Goal: Information Seeking & Learning: Learn about a topic

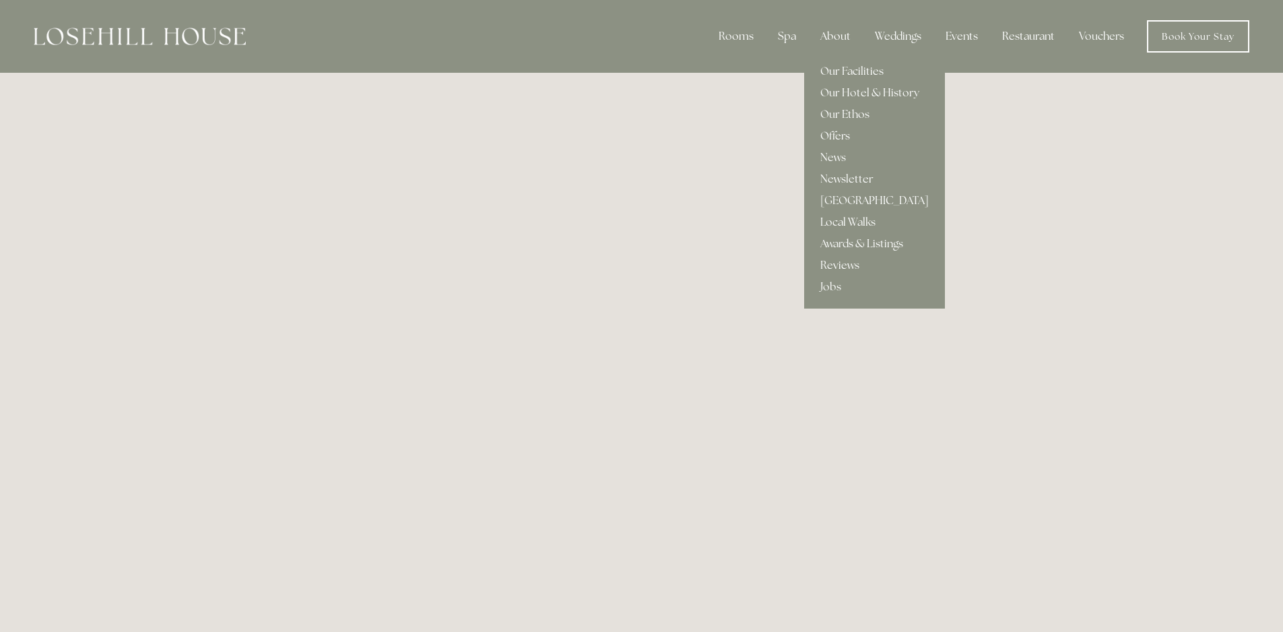
scroll to position [6, 0]
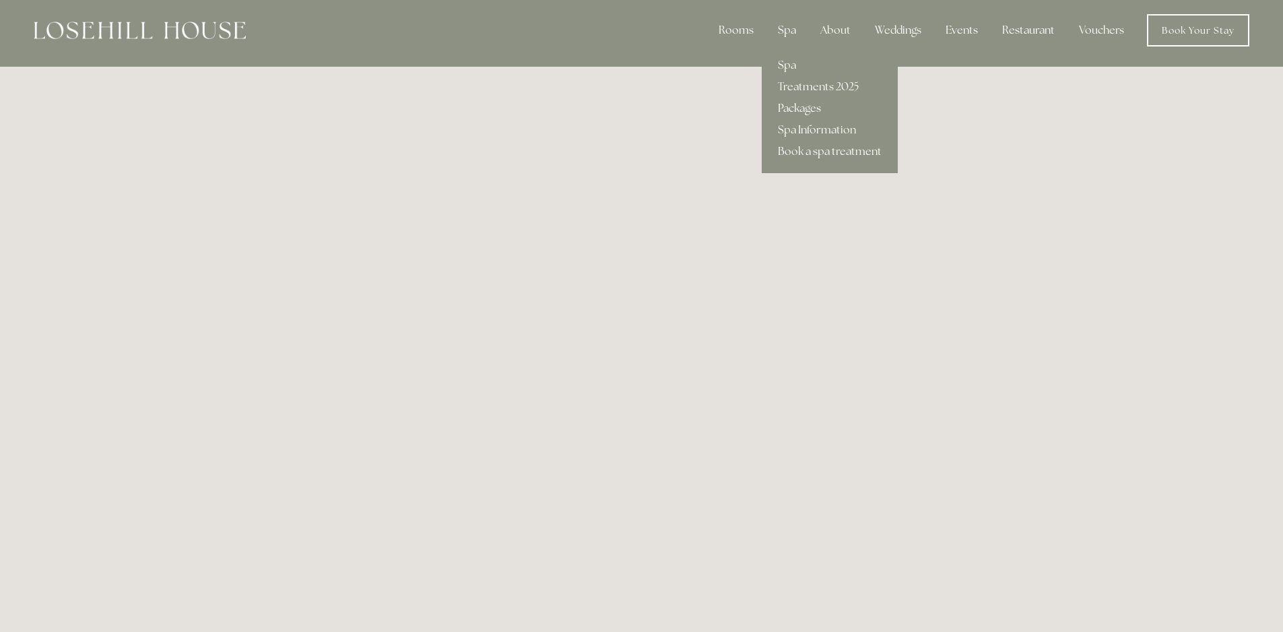
click at [793, 108] on link "Packages" at bounding box center [830, 109] width 136 height 22
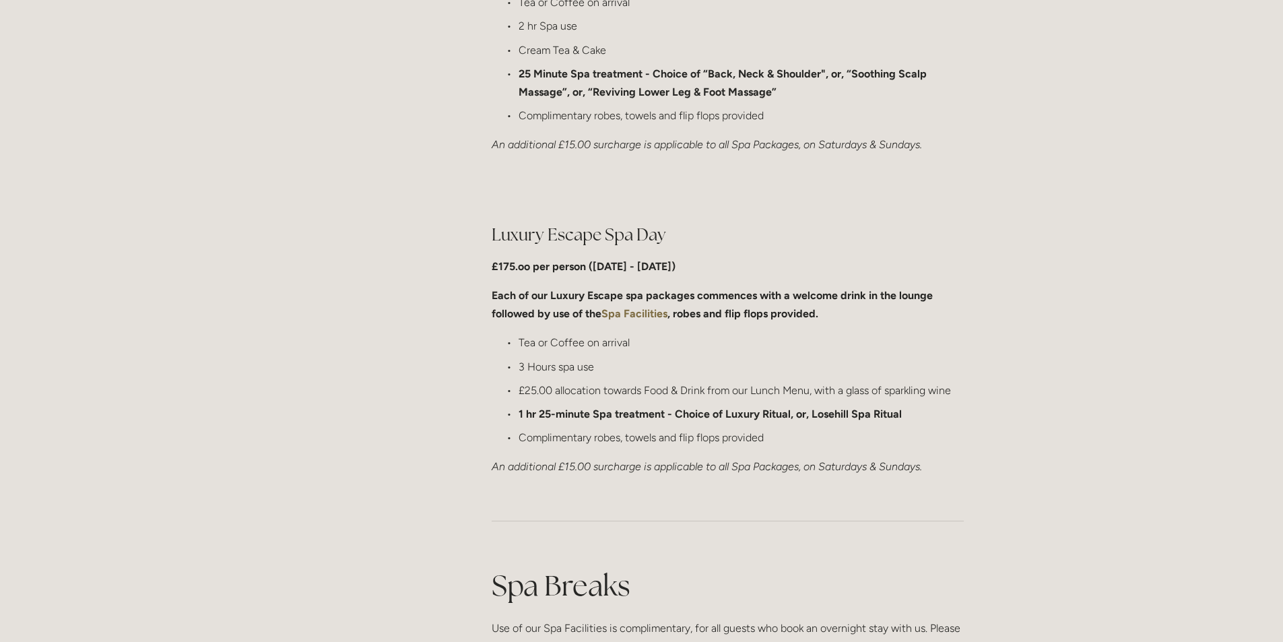
scroll to position [1280, 0]
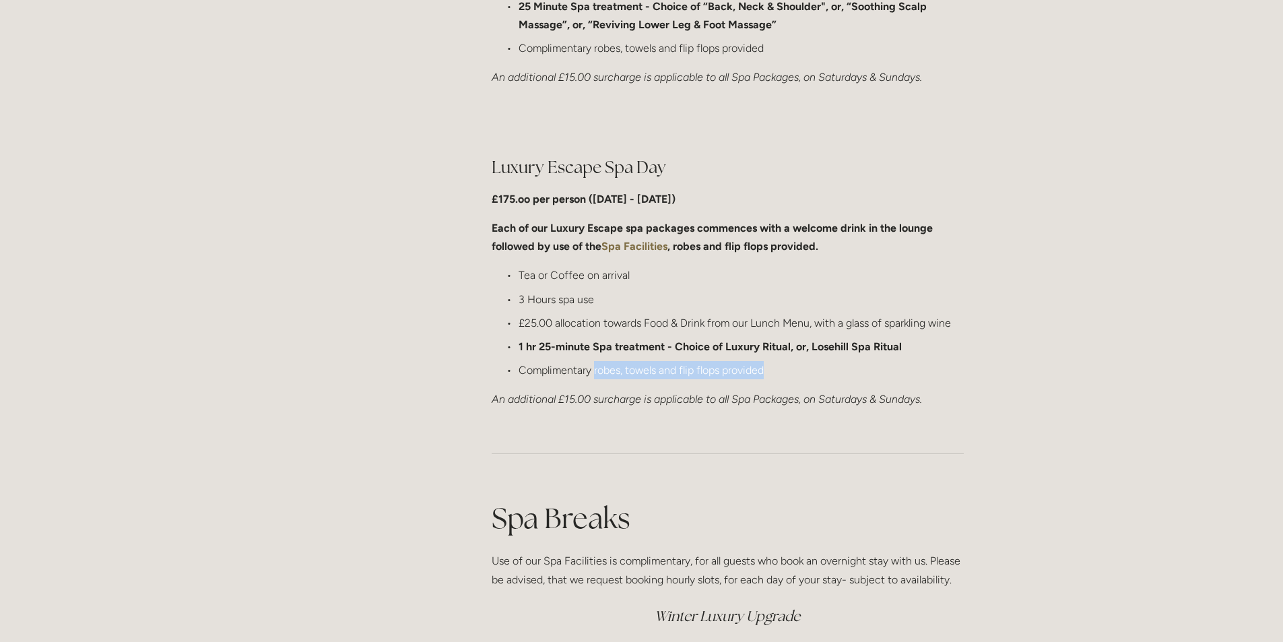
drag, startPoint x: 594, startPoint y: 372, endPoint x: 766, endPoint y: 374, distance: 172.4
click at [766, 374] on p "Complimentary robes, towels and flip flops provided" at bounding box center [741, 370] width 445 height 18
copy p "robes, towels and flip flops provided"
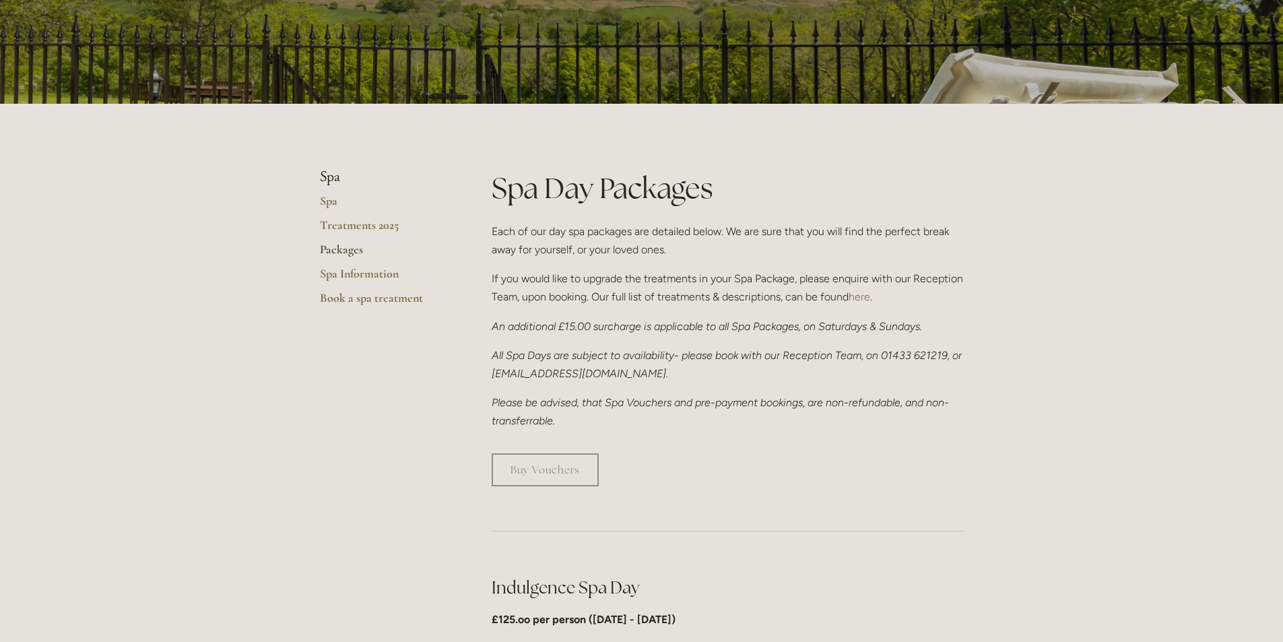
scroll to position [67, 0]
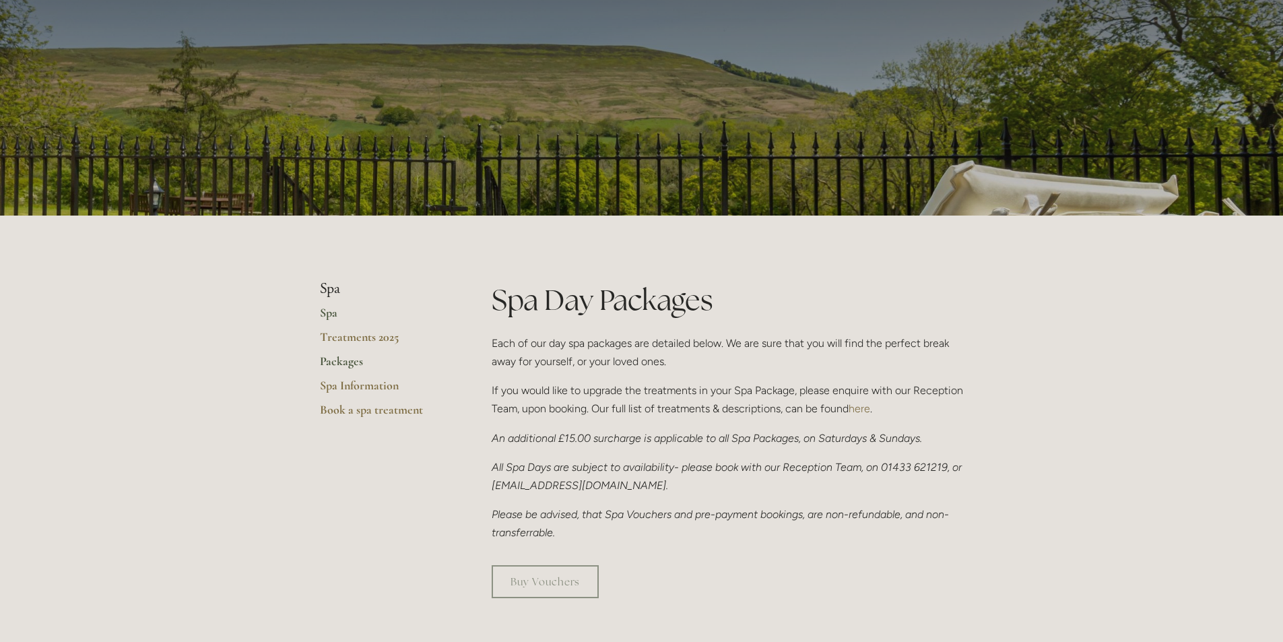
click at [323, 312] on link "Spa" at bounding box center [384, 317] width 129 height 24
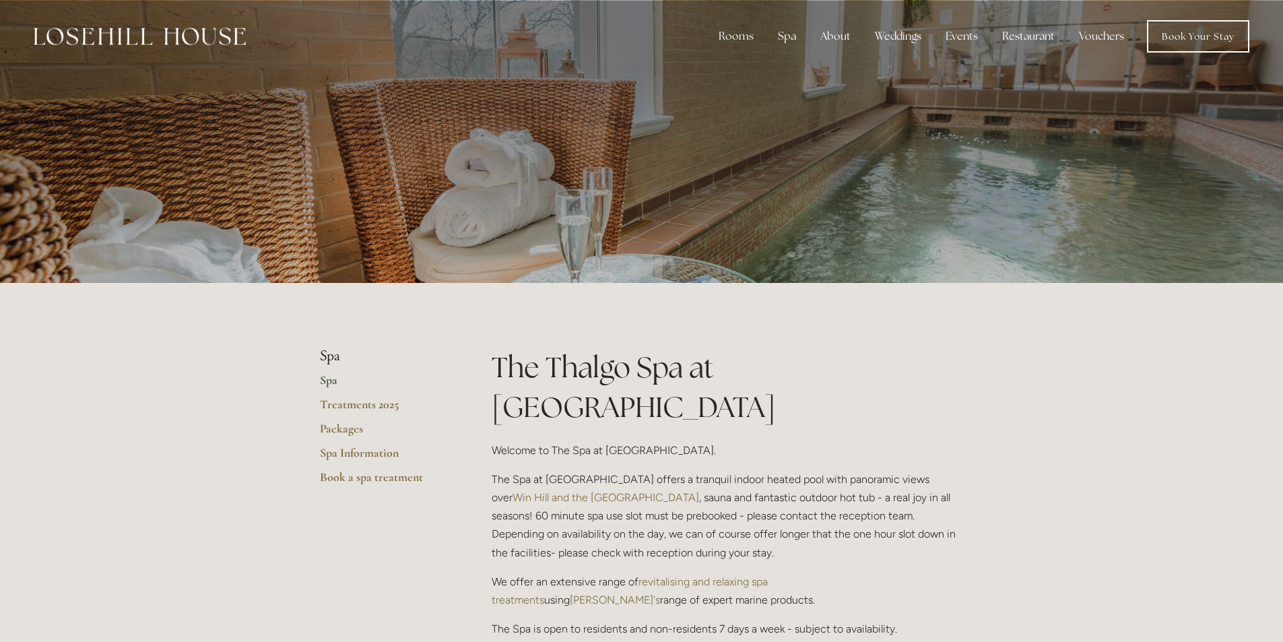
scroll to position [269, 0]
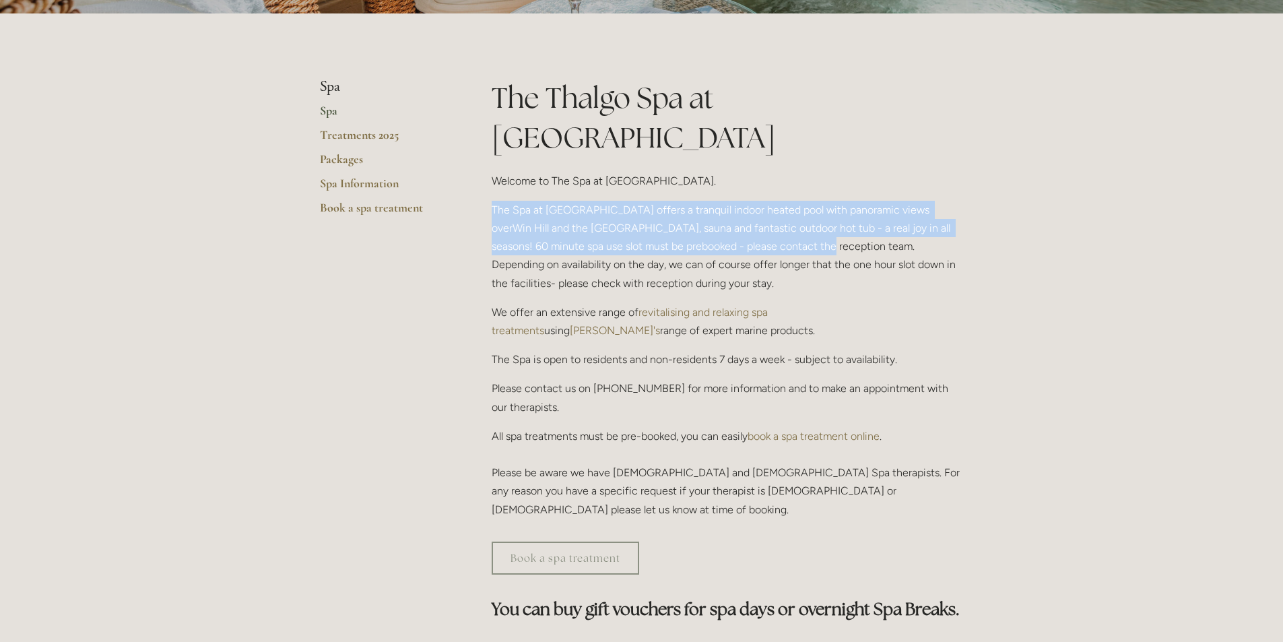
drag, startPoint x: 482, startPoint y: 169, endPoint x: 723, endPoint y: 200, distance: 242.4
click at [722, 200] on div "The Thalgo Spa at Losehill House Welcome to The Spa at Losehill House. The Spa …" at bounding box center [727, 304] width 495 height 452
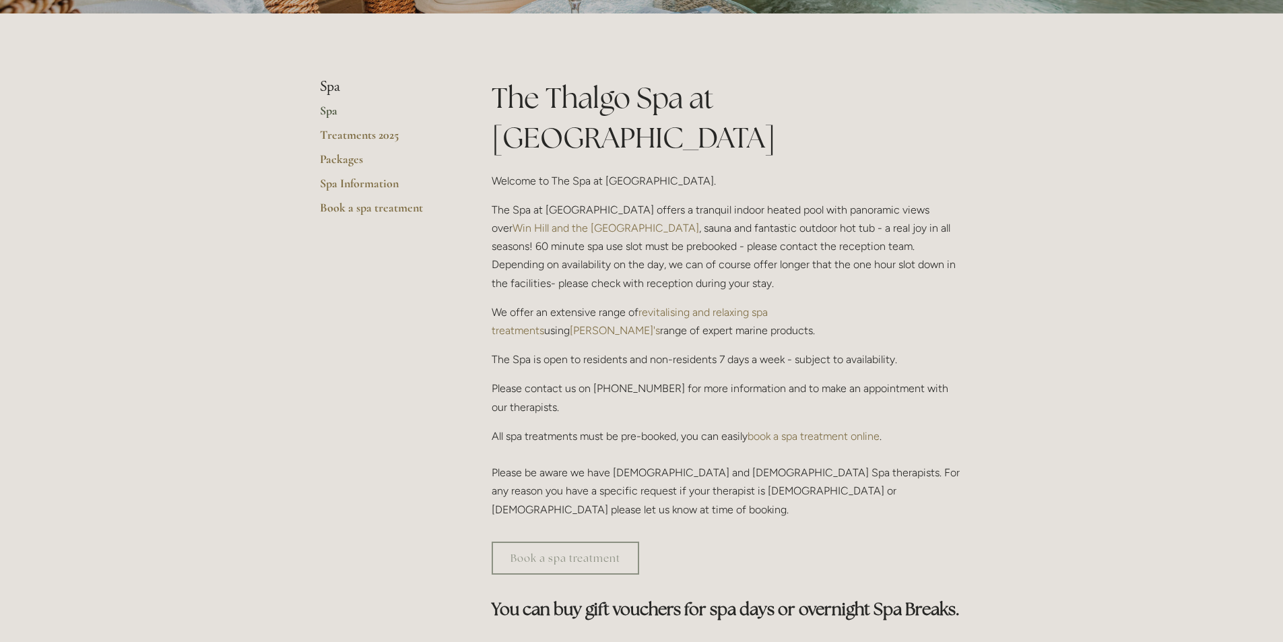
click at [791, 213] on p "The Spa at Losehill House offers a tranquil indoor heated pool with panoramic v…" at bounding box center [728, 247] width 472 height 92
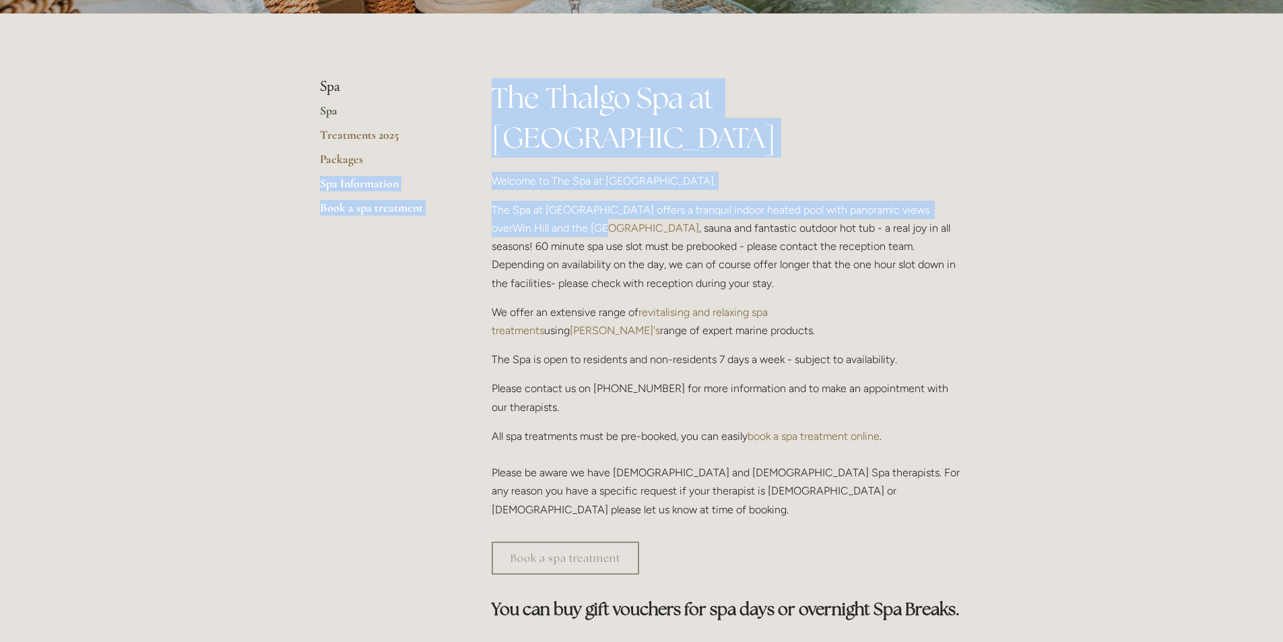
drag, startPoint x: 478, startPoint y: 166, endPoint x: 549, endPoint y: 181, distance: 72.9
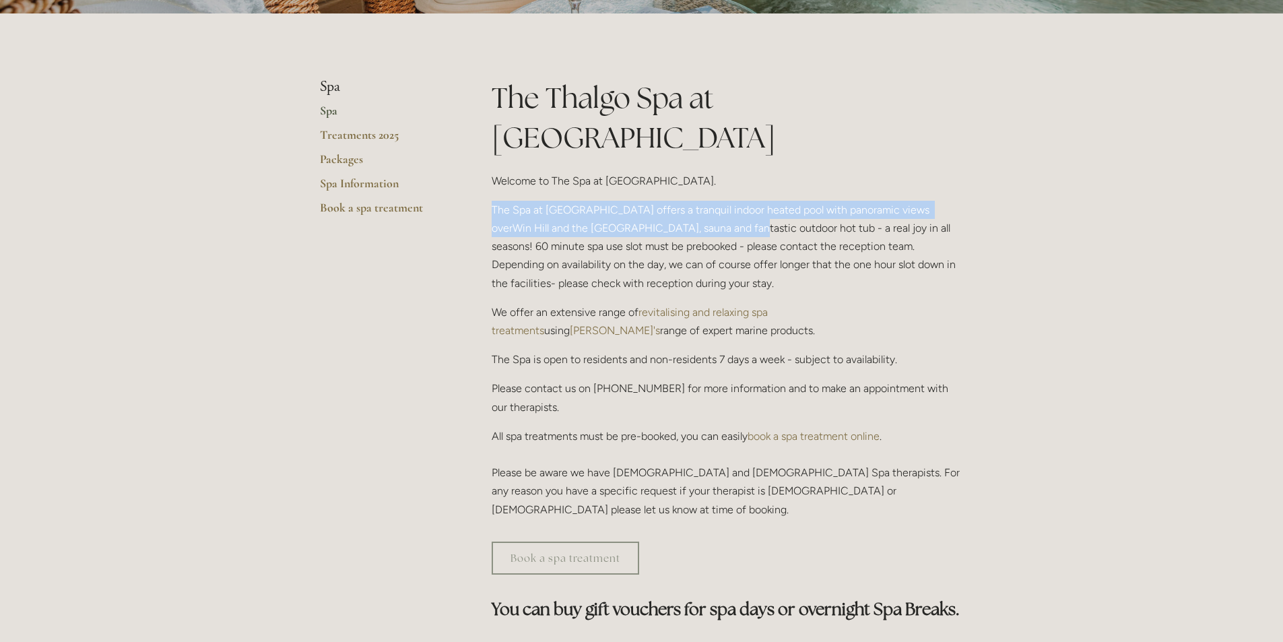
drag, startPoint x: 491, startPoint y: 166, endPoint x: 660, endPoint y: 196, distance: 171.6
click at [660, 201] on p "The Spa at Losehill House offers a tranquil indoor heated pool with panoramic v…" at bounding box center [728, 247] width 472 height 92
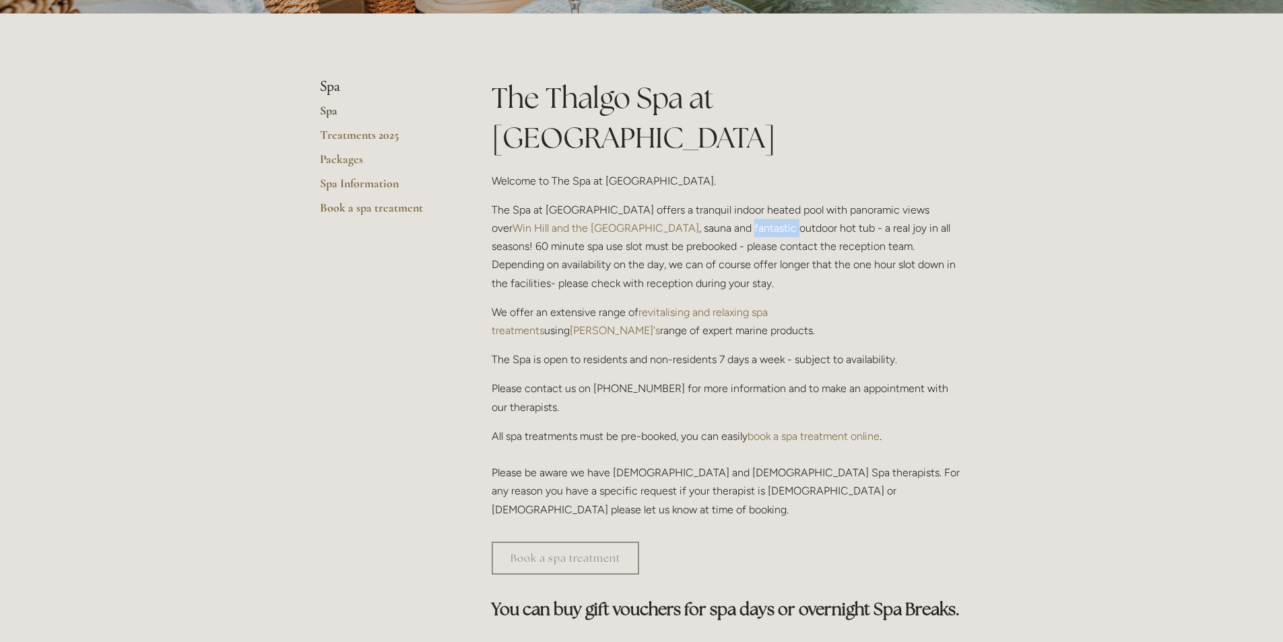
click at [660, 201] on p "The Spa at Losehill House offers a tranquil indoor heated pool with panoramic v…" at bounding box center [728, 247] width 472 height 92
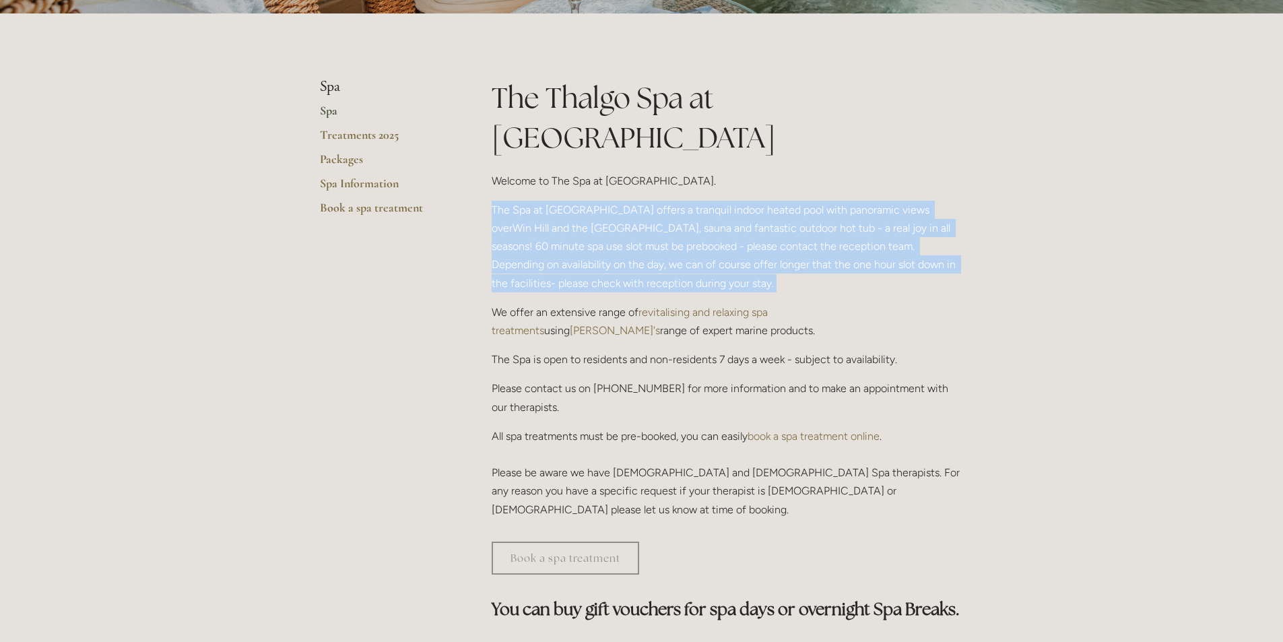
click at [660, 201] on p "The Spa at Losehill House offers a tranquil indoor heated pool with panoramic v…" at bounding box center [728, 247] width 472 height 92
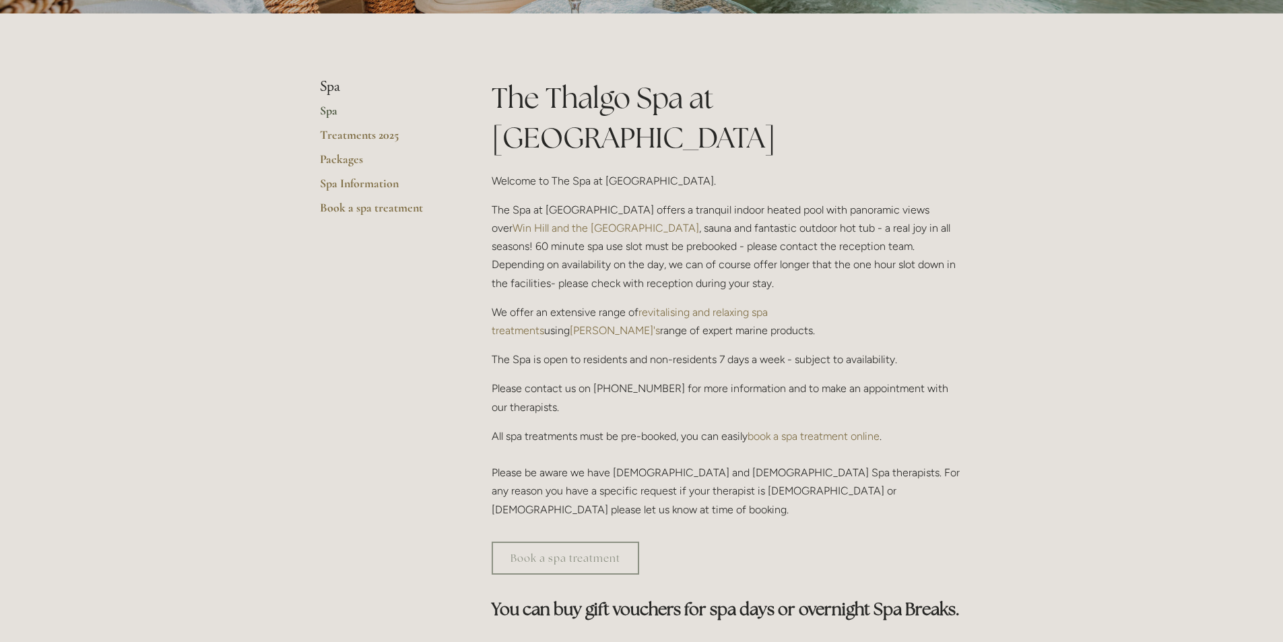
drag, startPoint x: 667, startPoint y: 195, endPoint x: 551, endPoint y: 278, distance: 143.0
click at [551, 303] on p "We offer an extensive range of revitalising and relaxing spa treatments using T…" at bounding box center [728, 321] width 472 height 36
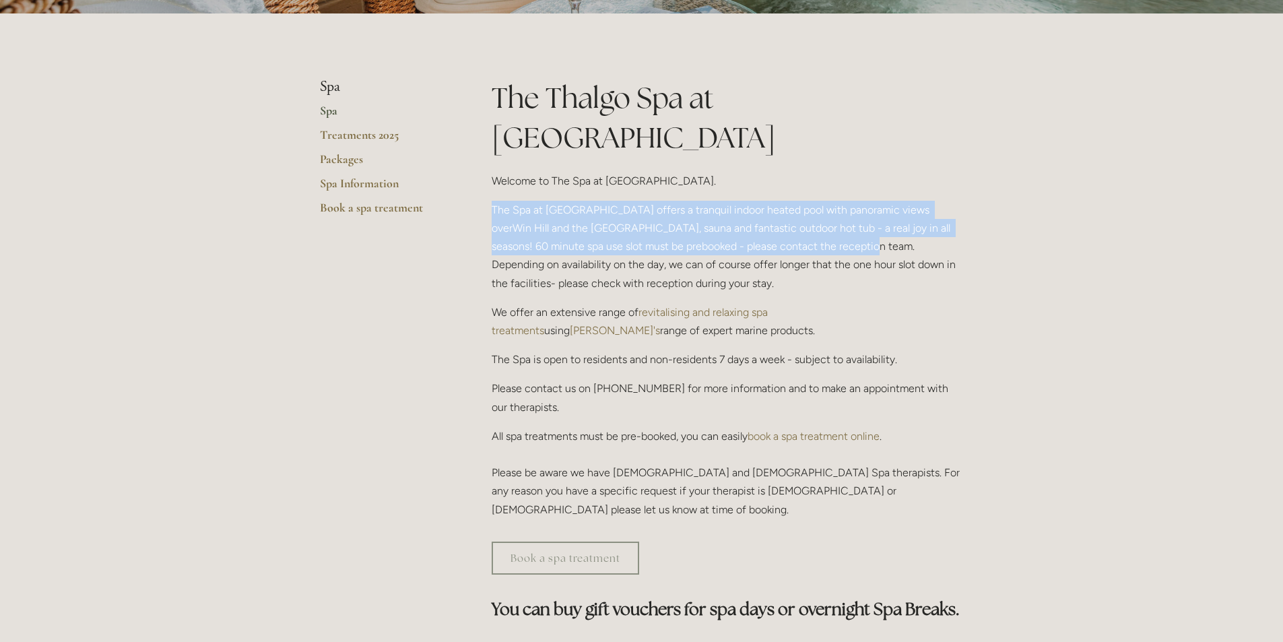
drag, startPoint x: 492, startPoint y: 164, endPoint x: 766, endPoint y: 198, distance: 276.2
click at [766, 201] on p "The Spa at Losehill House offers a tranquil indoor heated pool with panoramic v…" at bounding box center [728, 247] width 472 height 92
click at [726, 306] on link "revitalising and relaxing spa treatments" at bounding box center [631, 321] width 279 height 31
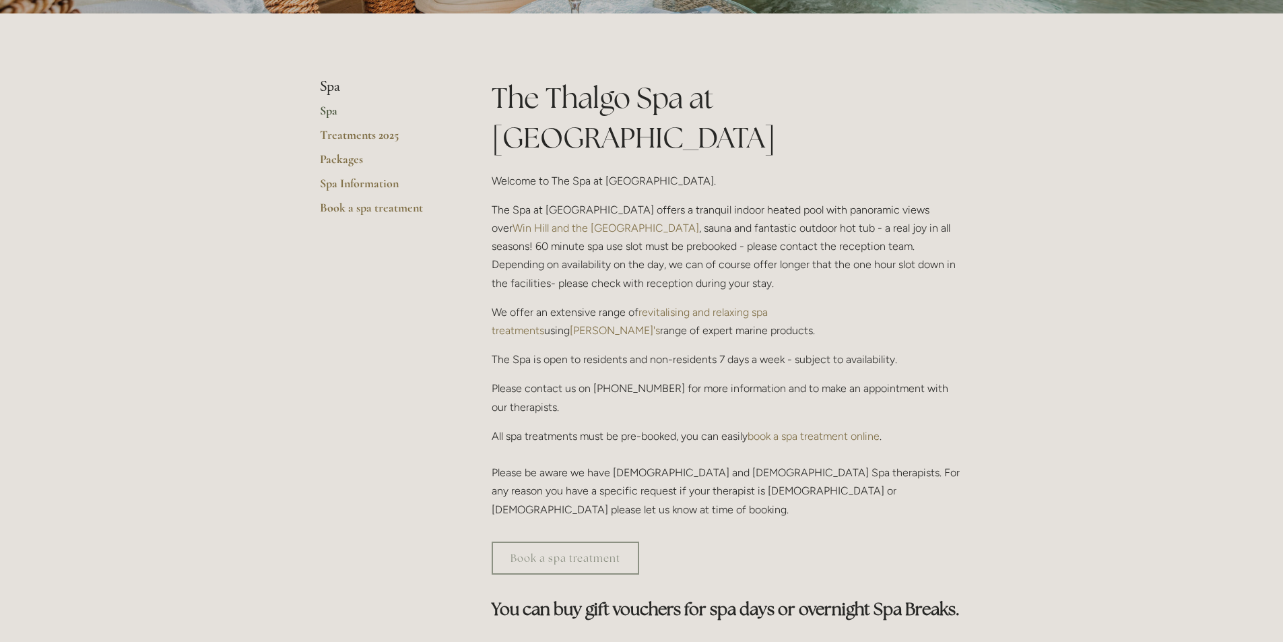
click at [783, 303] on div "The Thalgo Spa at Losehill House Welcome to The Spa at Losehill House. The Spa …" at bounding box center [728, 298] width 472 height 440
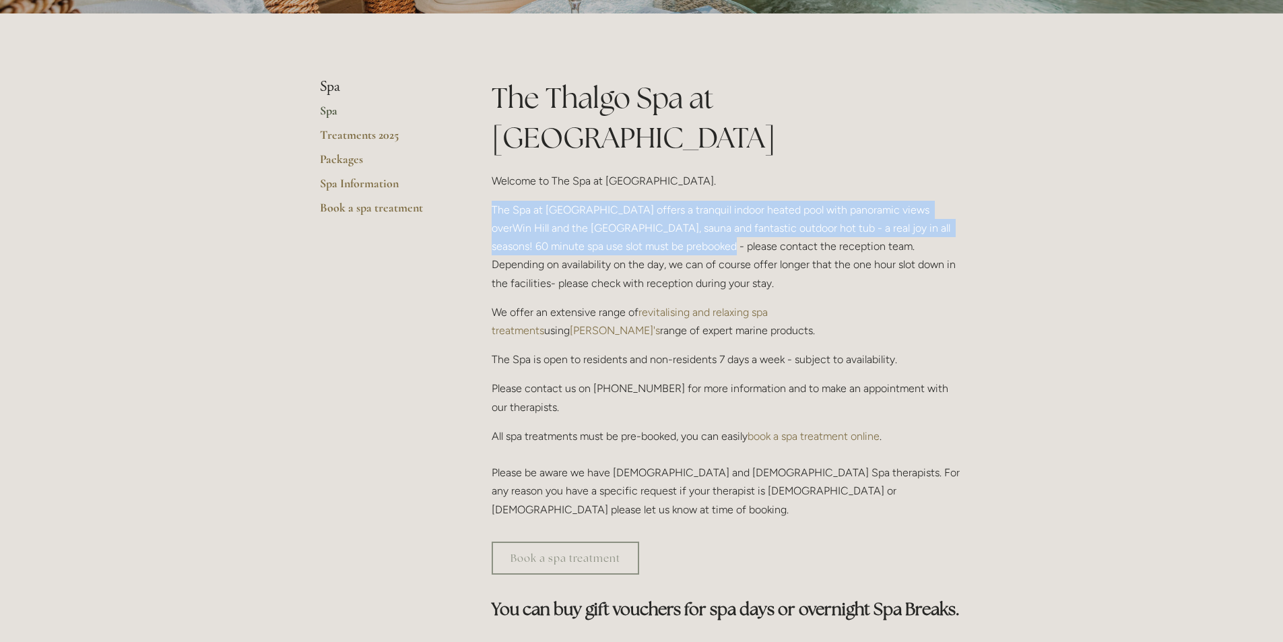
drag, startPoint x: 625, startPoint y: 207, endPoint x: 487, endPoint y: 166, distance: 144.1
click at [487, 166] on div "The Thalgo Spa at Losehill House Welcome to The Spa at Losehill House. The Spa …" at bounding box center [727, 304] width 495 height 452
copy p "The Spa at Losehill House offers a tranquil indoor heated pool with panoramic v…"
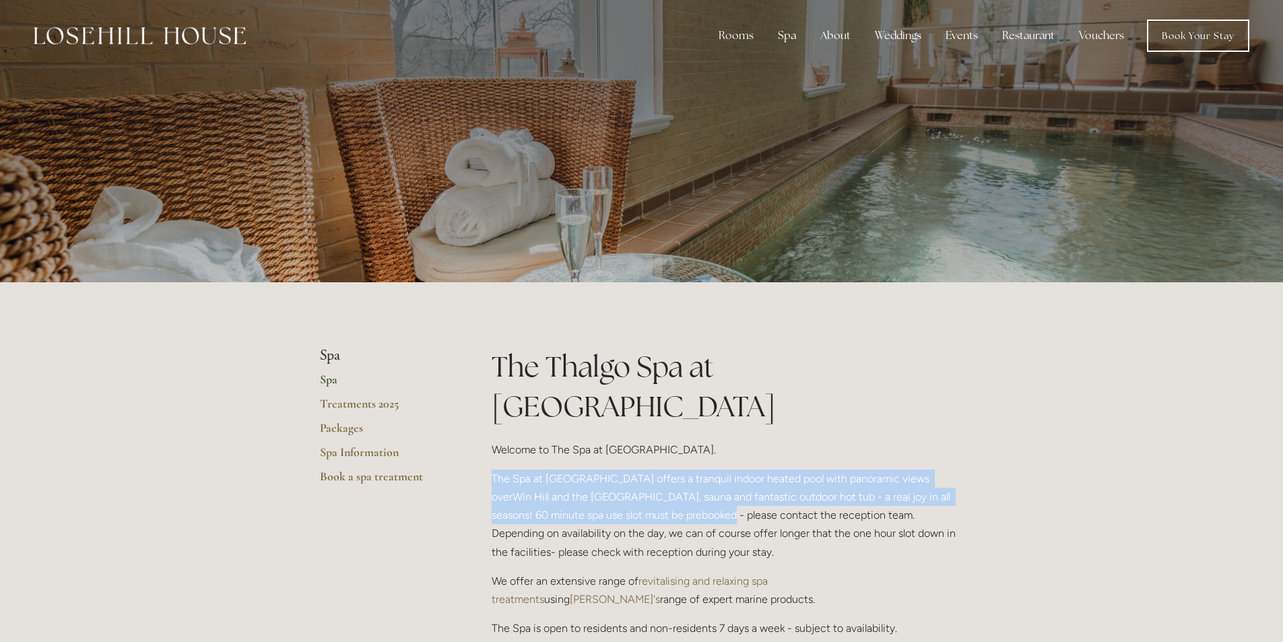
scroll to position [0, 0]
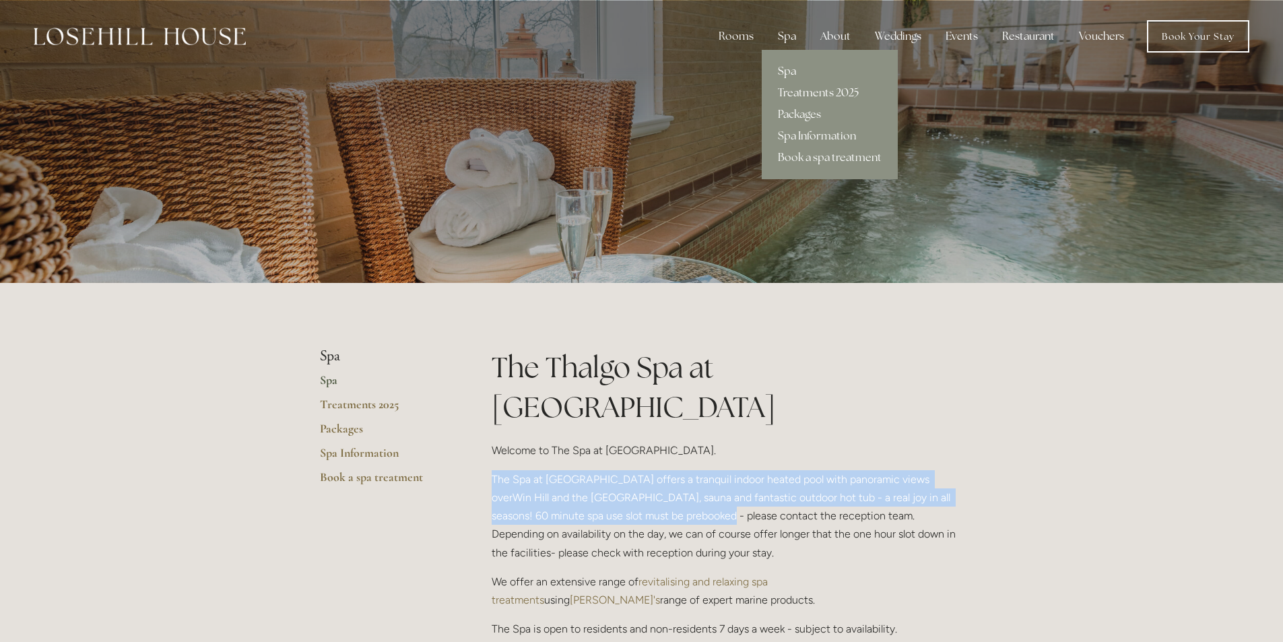
click at [803, 92] on link "Treatments 2025" at bounding box center [830, 93] width 136 height 22
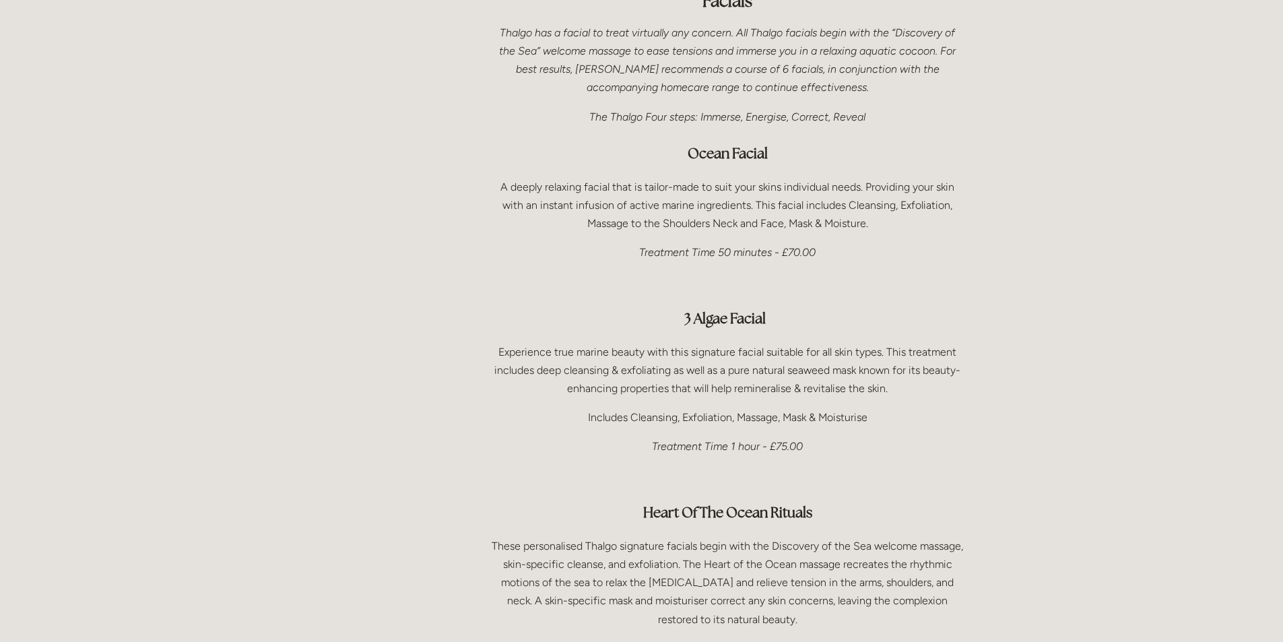
scroll to position [876, 0]
